Goal: Task Accomplishment & Management: Use online tool/utility

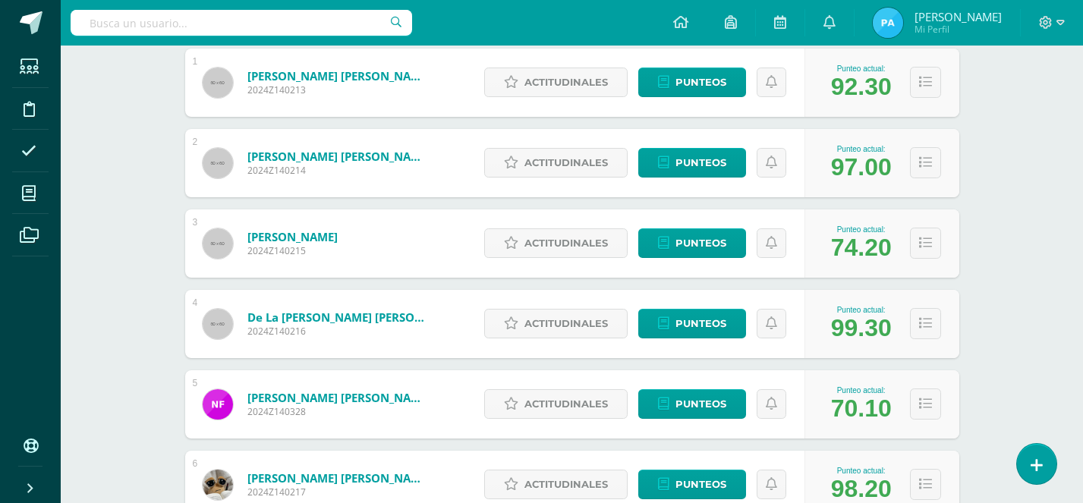
scroll to position [277, 0]
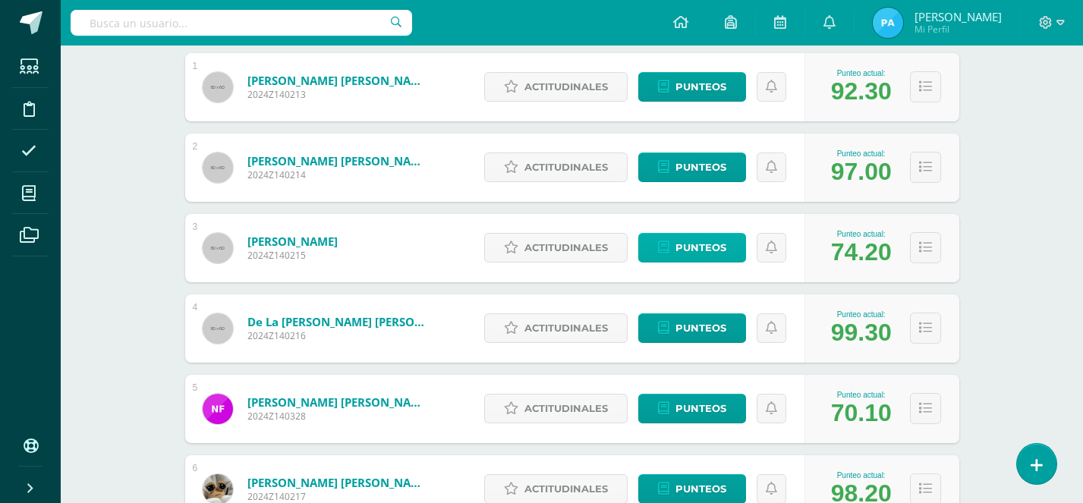
click at [671, 256] on link "Punteos" at bounding box center [692, 248] width 108 height 30
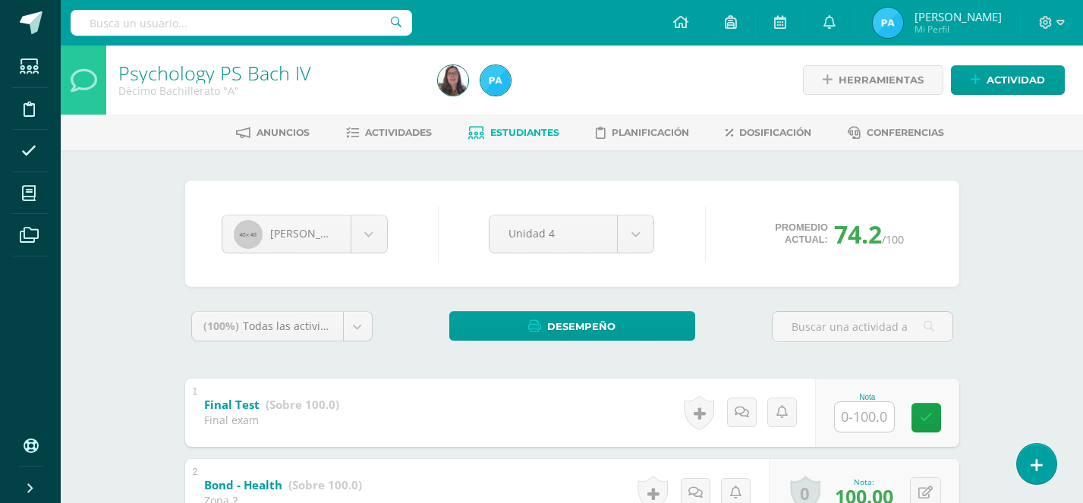
scroll to position [41, 0]
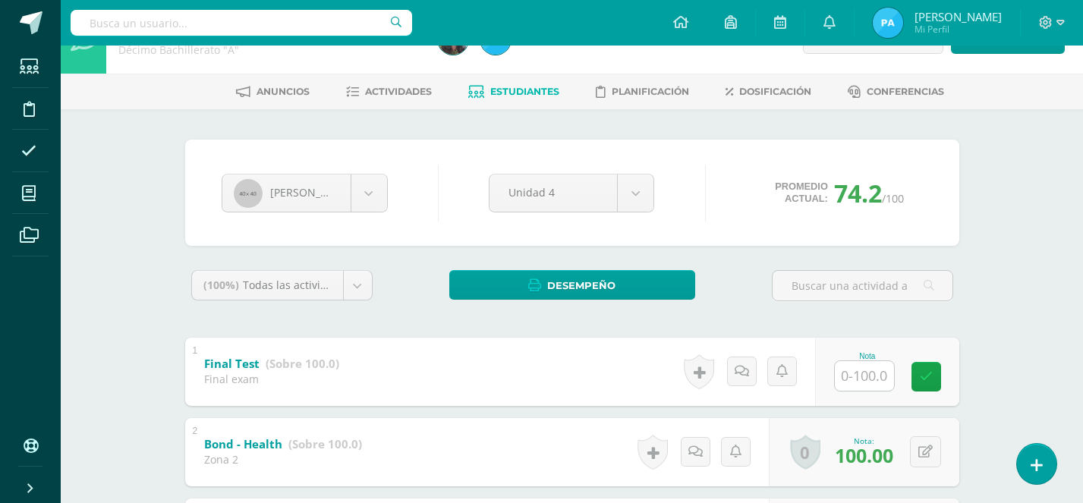
click at [882, 382] on input "text" at bounding box center [864, 376] width 59 height 30
type input "83"
click at [933, 392] on div "Nota 83" at bounding box center [896, 371] width 148 height 71
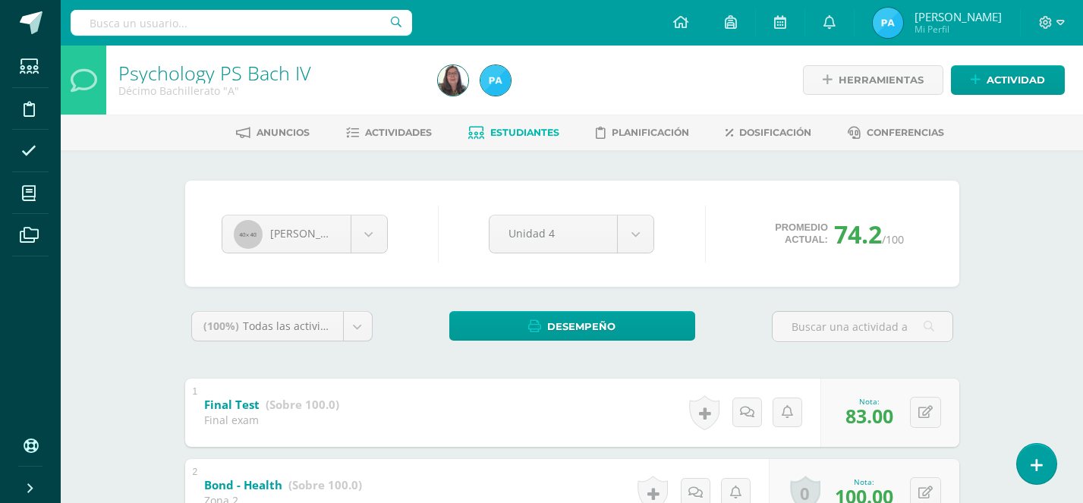
scroll to position [0, 0]
click at [490, 129] on span "Estudiantes" at bounding box center [524, 132] width 69 height 11
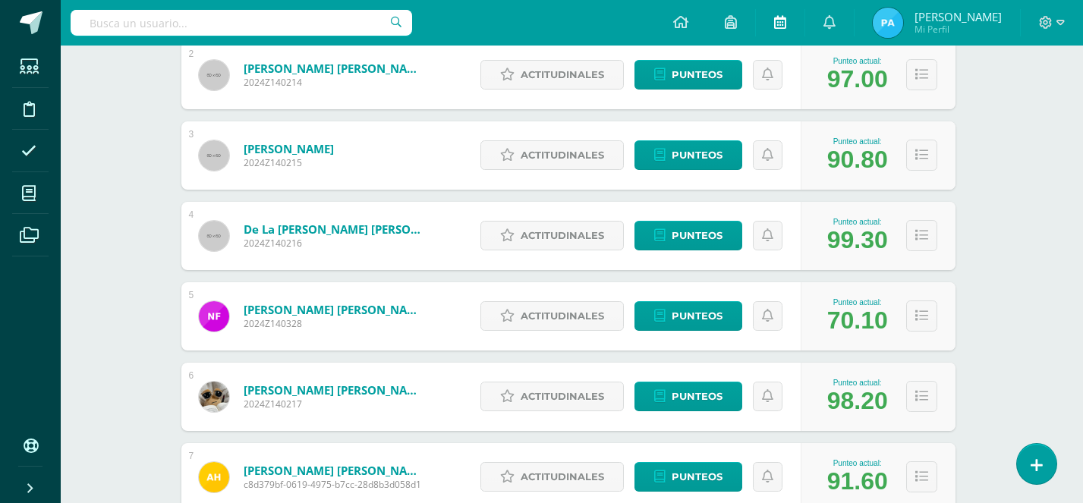
scroll to position [0, 4]
